Goal: Information Seeking & Learning: Learn about a topic

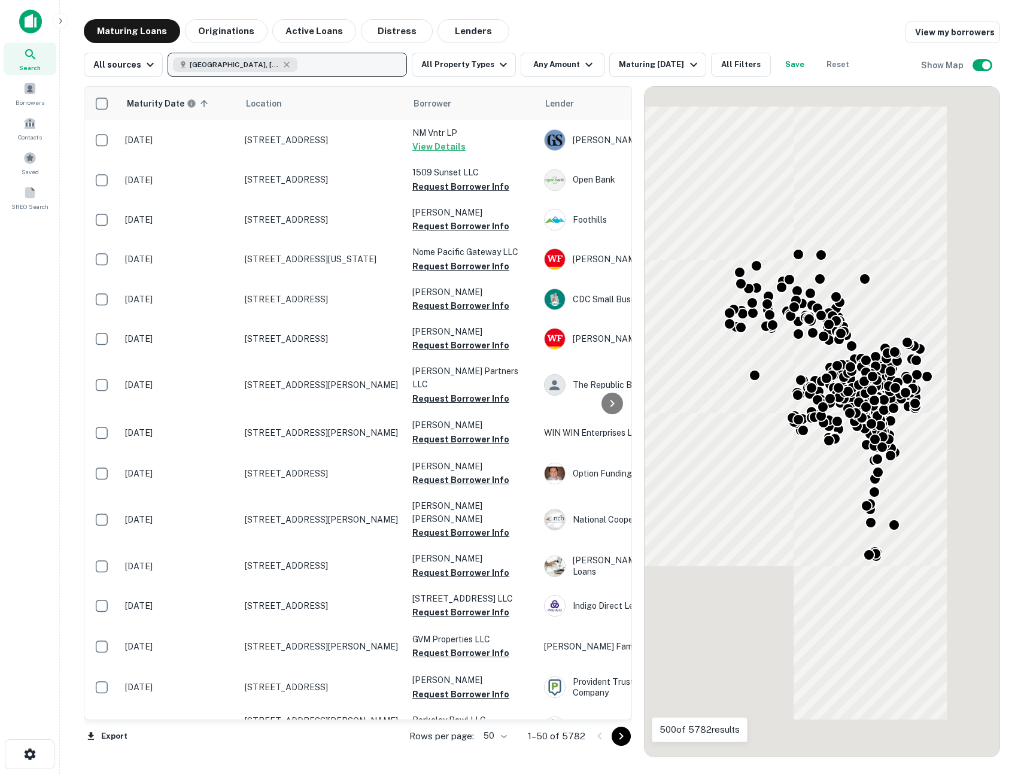
click at [343, 66] on button "[GEOGRAPHIC_DATA], [GEOGRAPHIC_DATA], [GEOGRAPHIC_DATA]" at bounding box center [287, 65] width 239 height 24
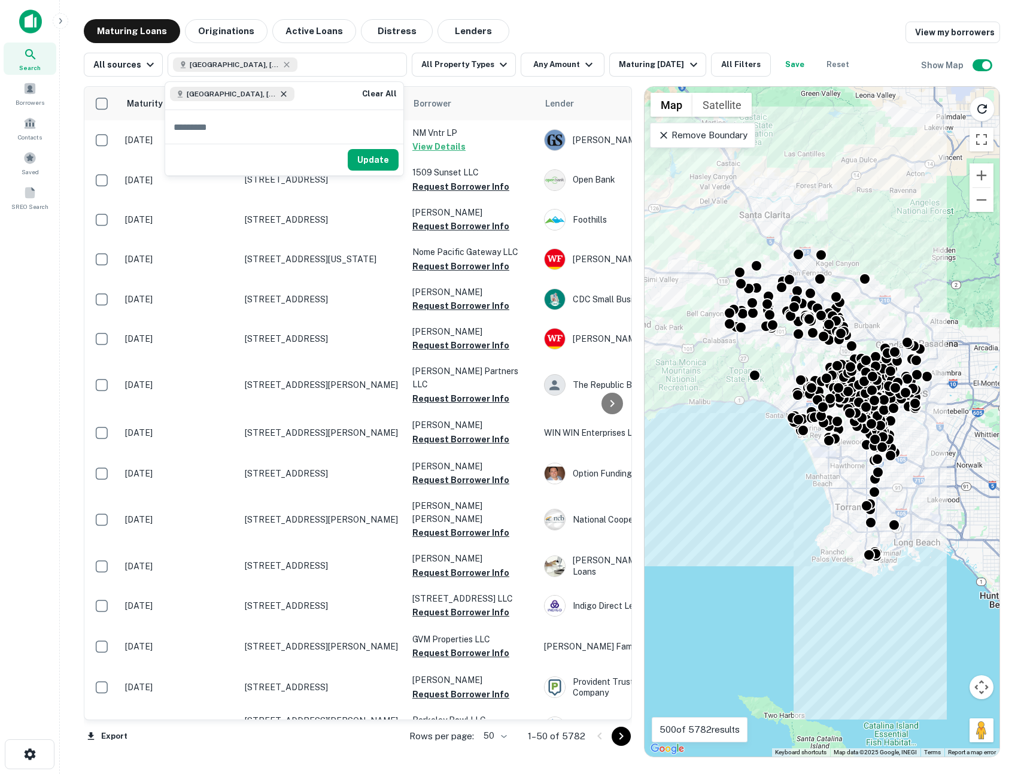
click at [279, 92] on icon at bounding box center [284, 94] width 10 height 10
click at [275, 65] on p "Enter addresses, locations or lender names" at bounding box center [274, 64] width 193 height 14
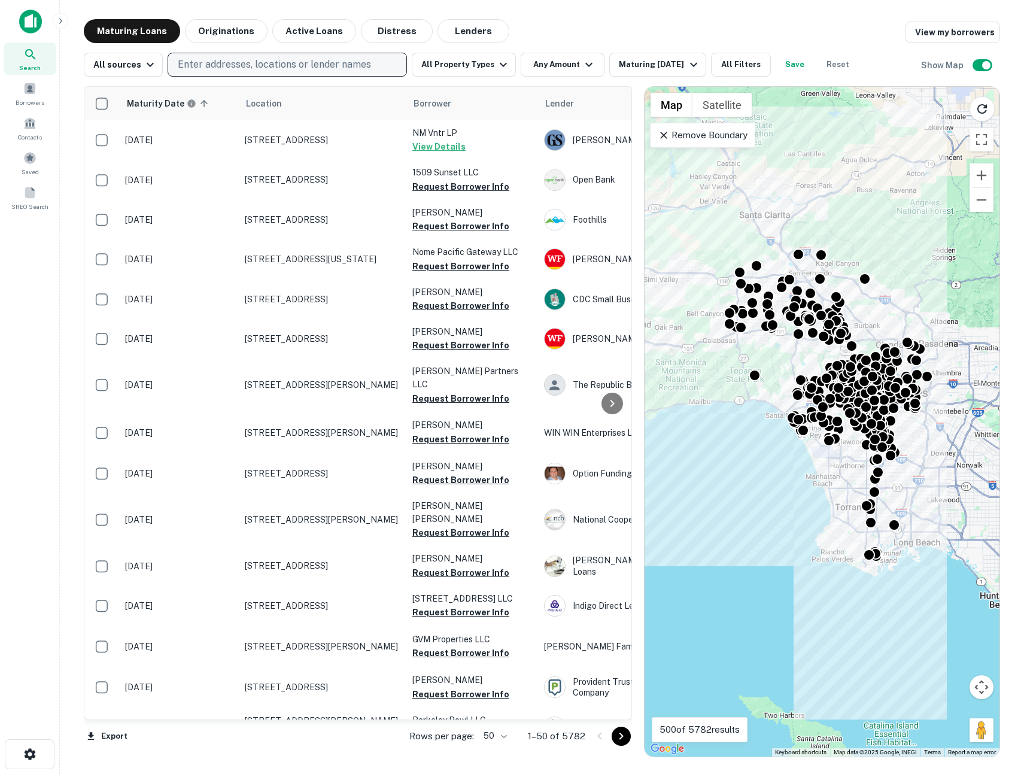
click at [275, 65] on p "Enter addresses, locations or lender names" at bounding box center [274, 64] width 193 height 14
type input "*******"
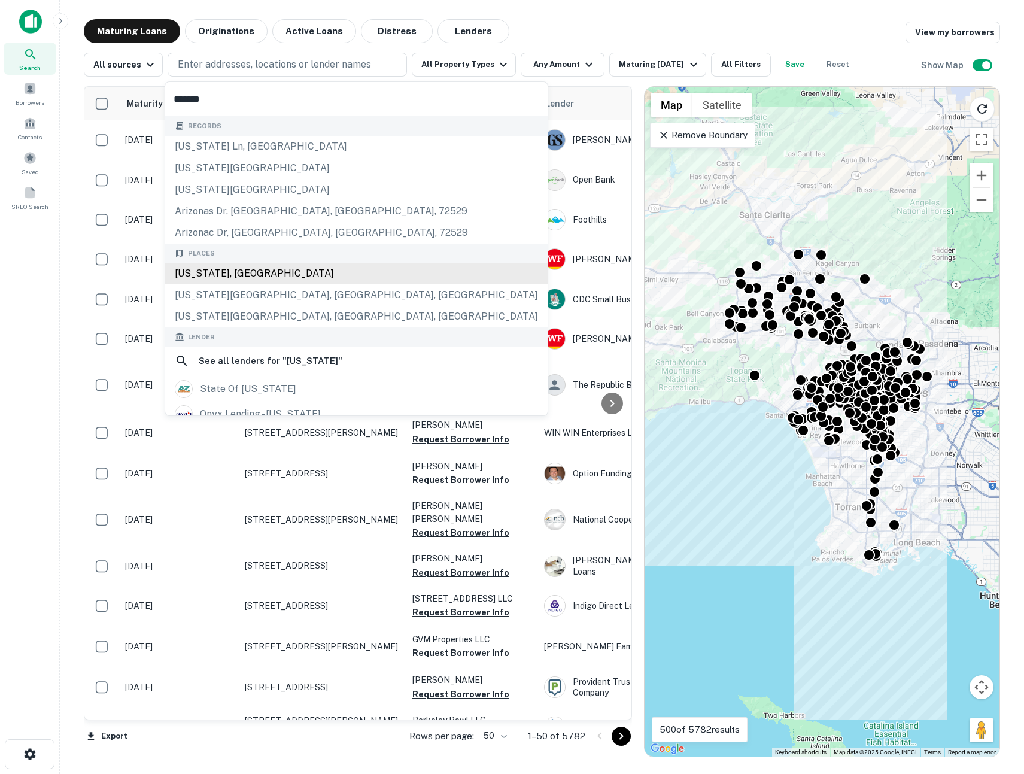
click at [247, 266] on div "[US_STATE], [GEOGRAPHIC_DATA]" at bounding box center [356, 274] width 383 height 22
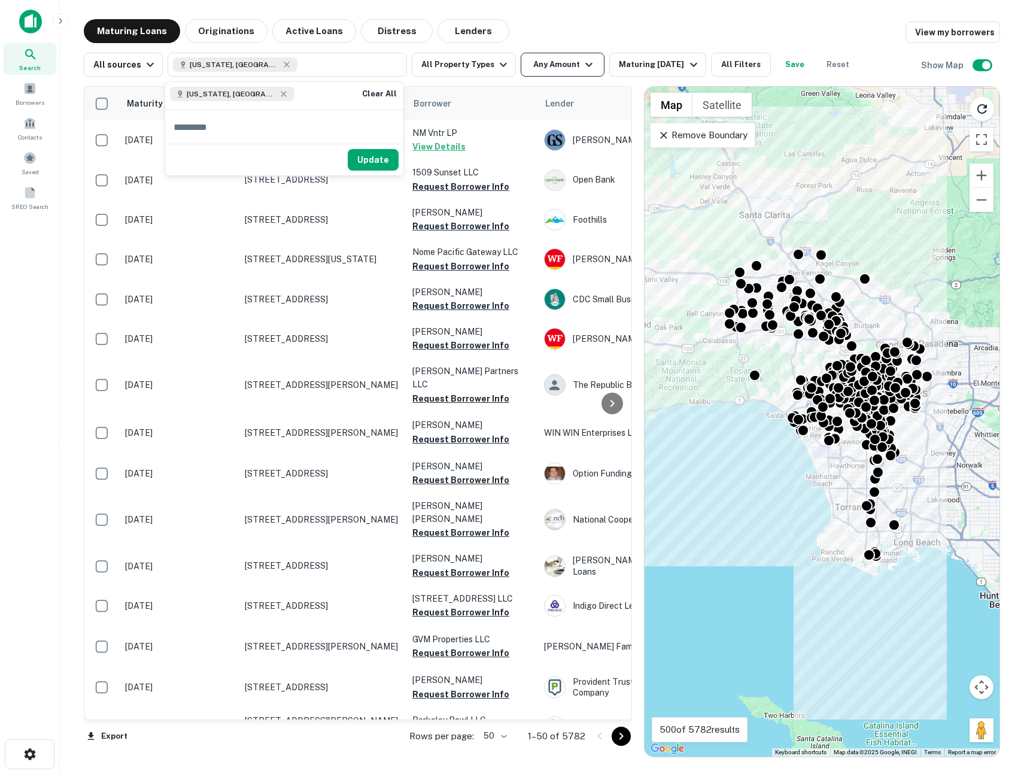
click at [542, 65] on button "Any Amount" at bounding box center [563, 65] width 84 height 24
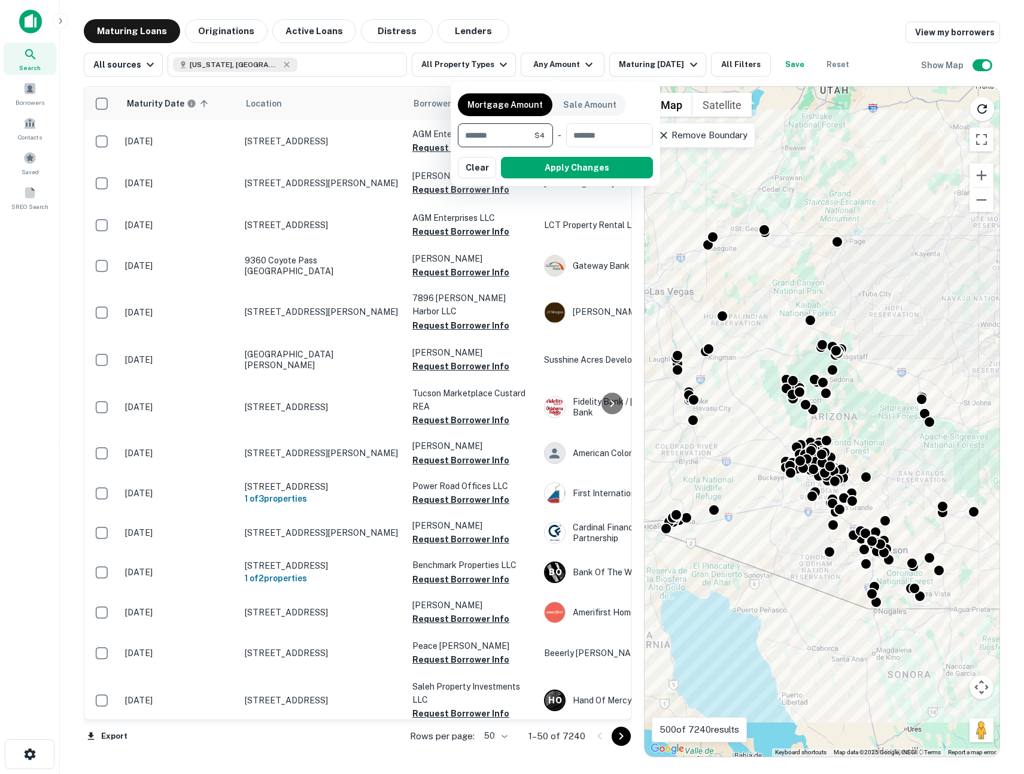
type input "*******"
click at [563, 170] on button "Apply Changes" at bounding box center [577, 168] width 152 height 22
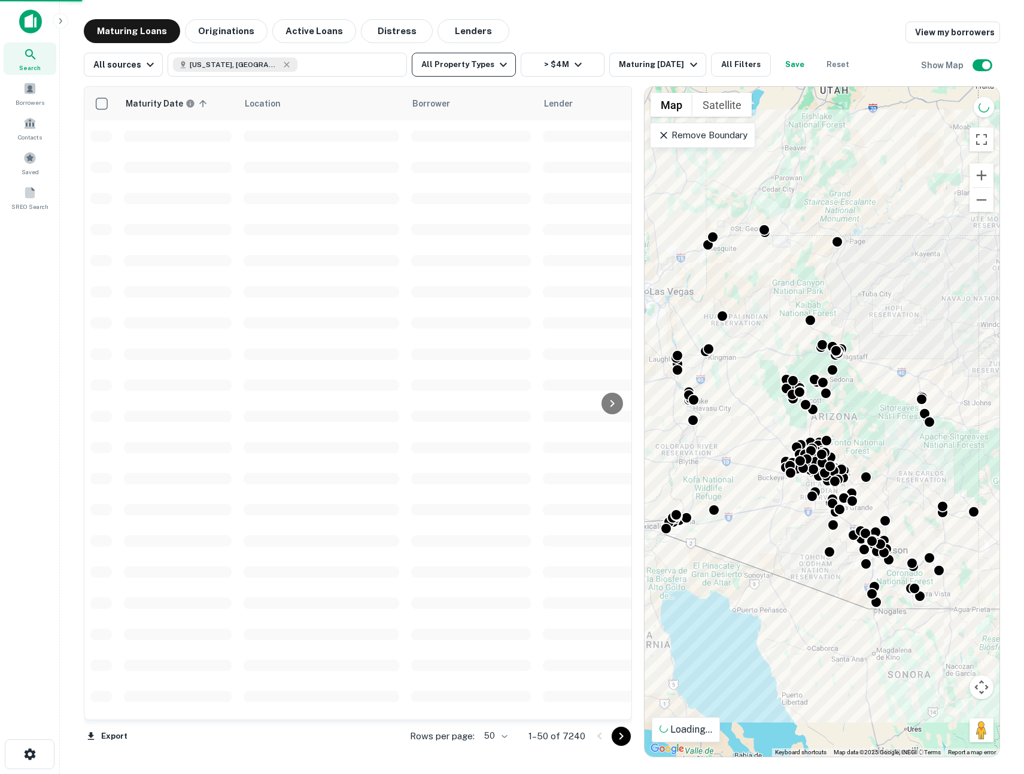
click at [476, 64] on button "All Property Types" at bounding box center [464, 65] width 104 height 24
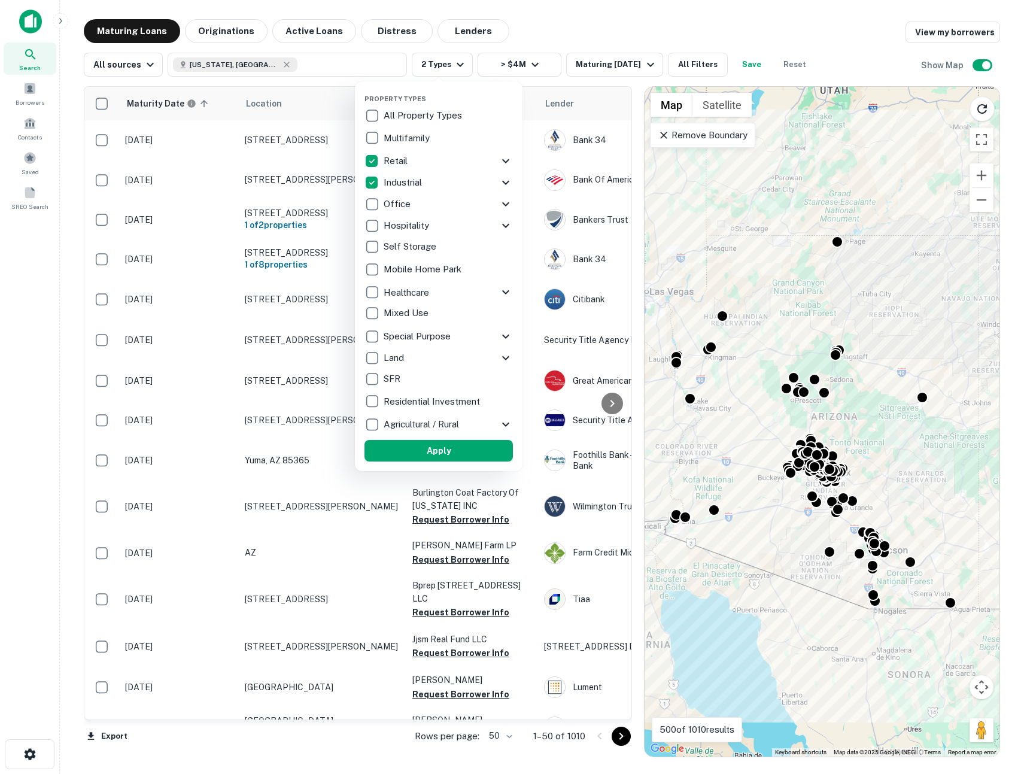
click at [448, 456] on button "Apply" at bounding box center [439, 451] width 148 height 22
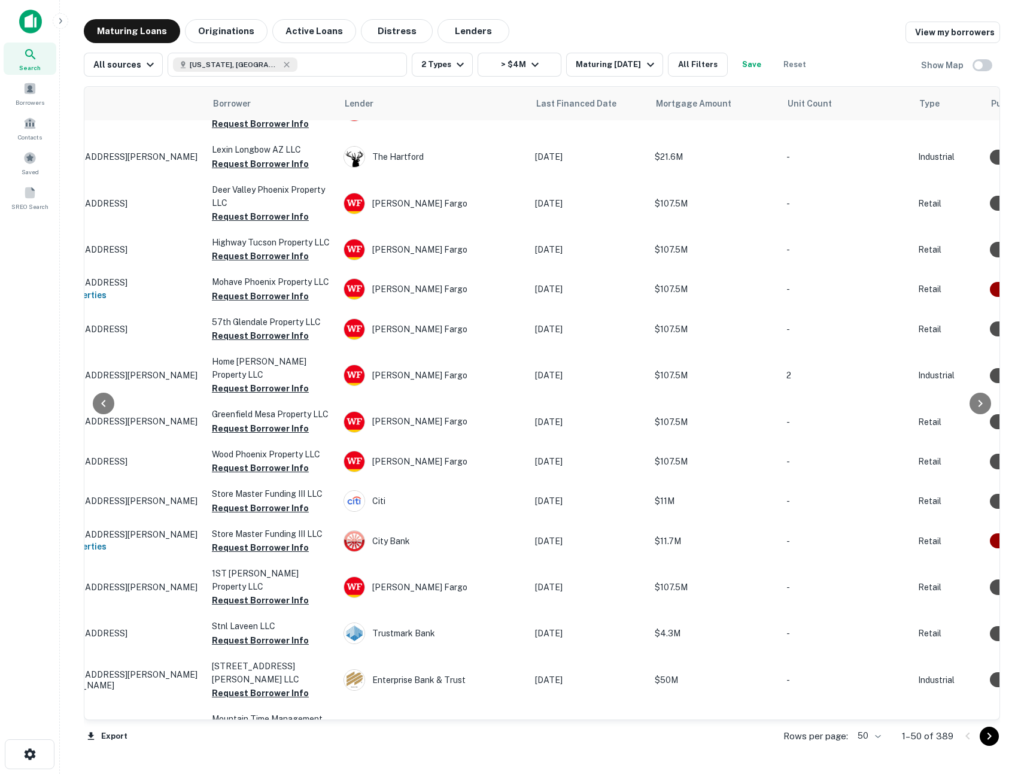
scroll to position [1866, 201]
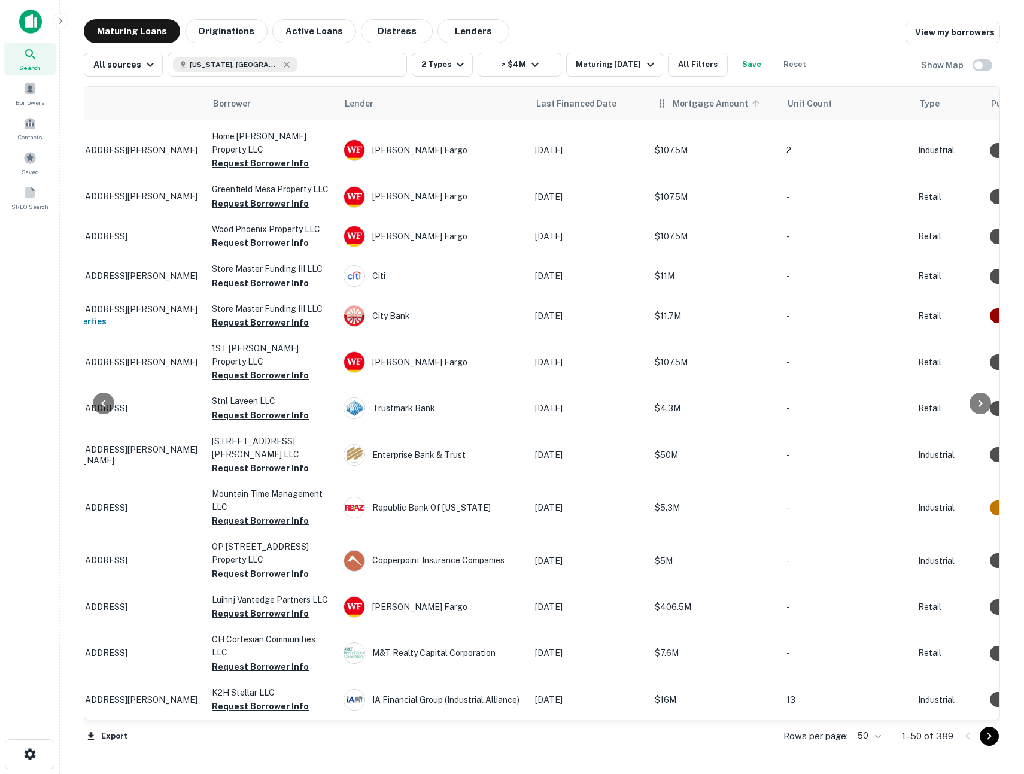
click at [699, 102] on span "Mortgage Amount" at bounding box center [718, 103] width 91 height 14
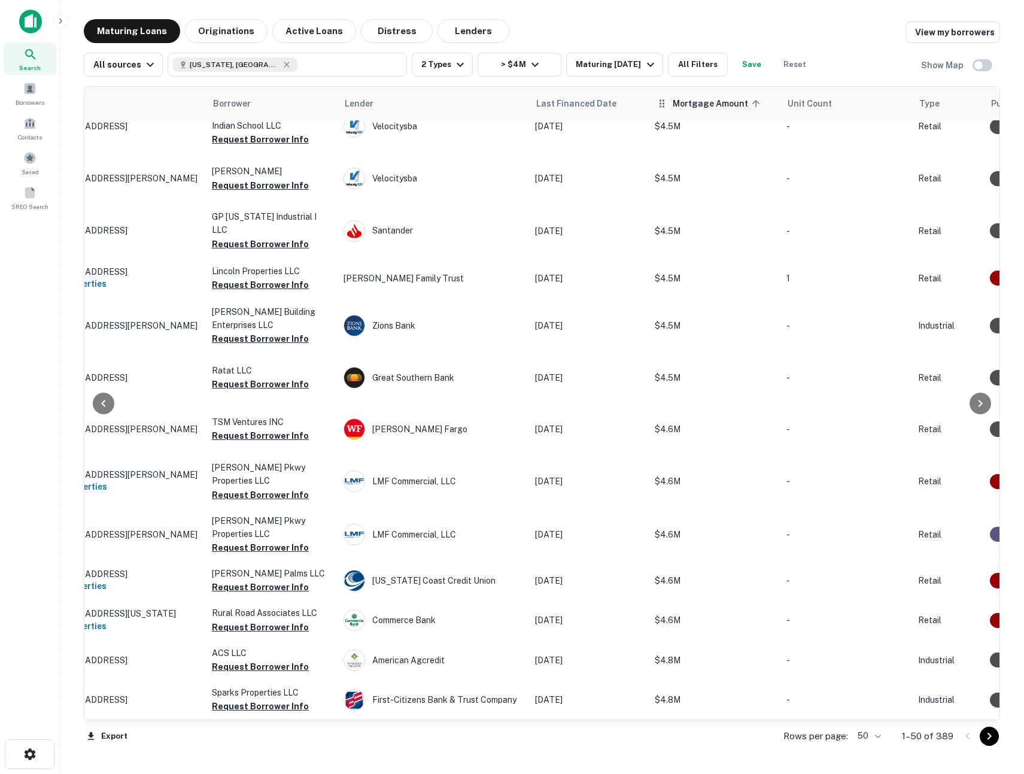
click at [709, 111] on th "Mortgage Amount sorted ascending" at bounding box center [715, 104] width 132 height 34
click at [734, 102] on span "Mortgage Amount sorted ascending" at bounding box center [718, 103] width 91 height 14
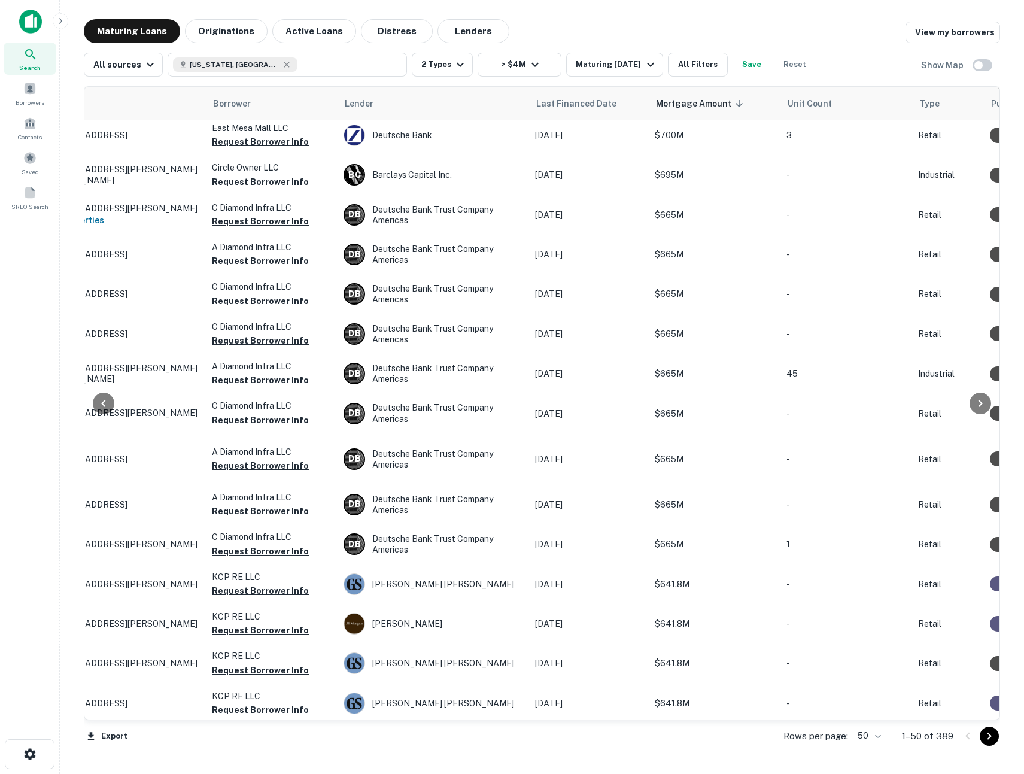
scroll to position [0, 201]
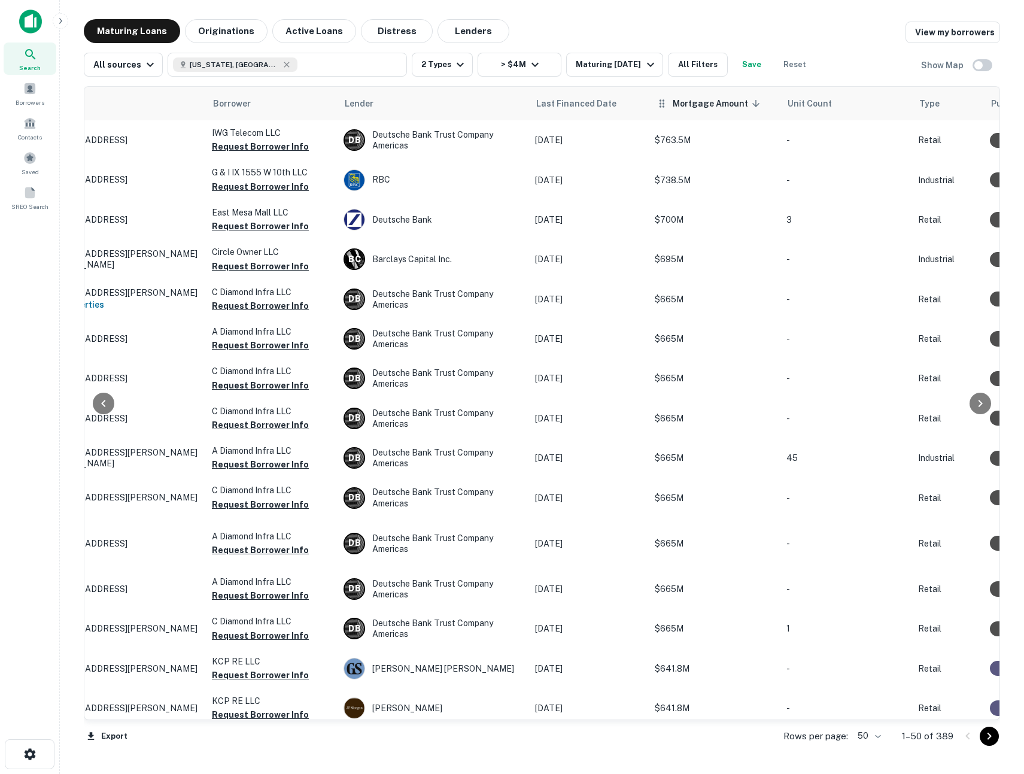
click at [708, 103] on span "Mortgage Amount sorted descending" at bounding box center [718, 103] width 91 height 14
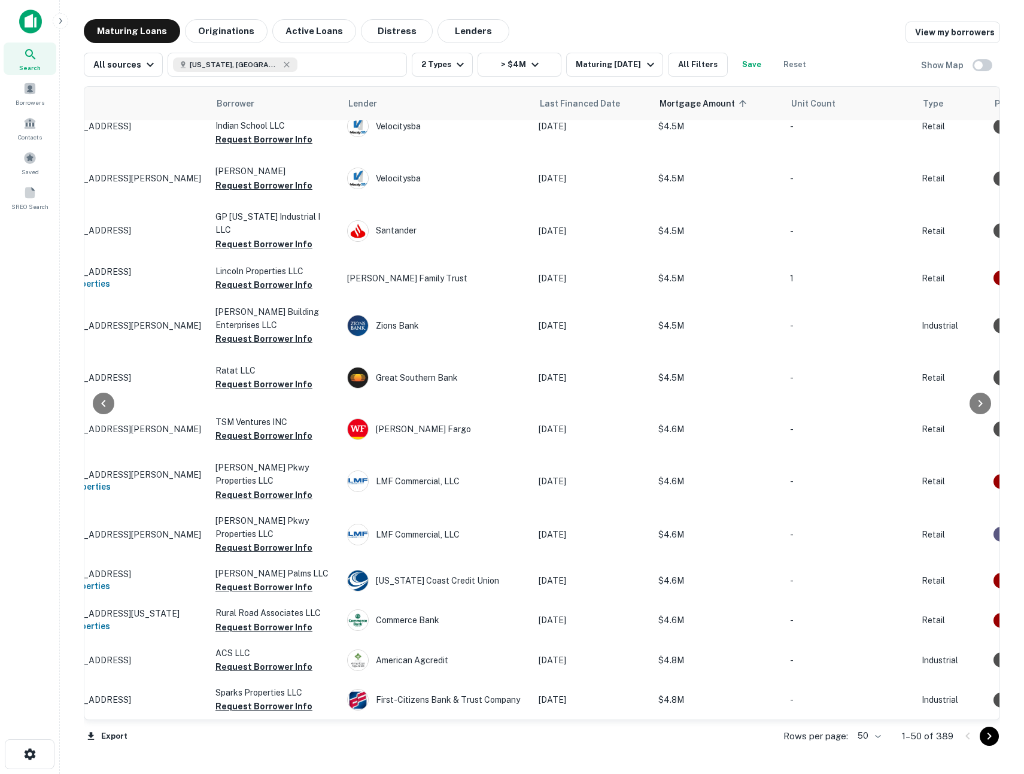
scroll to position [2248, 197]
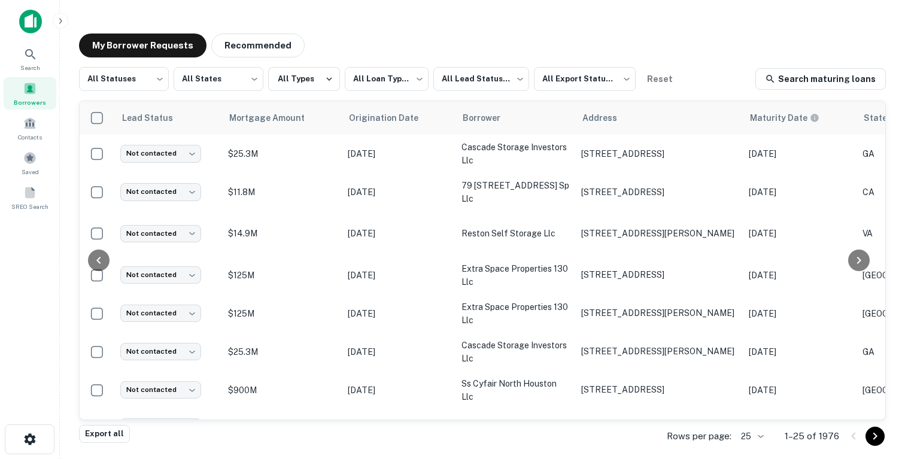
scroll to position [0, 472]
